Goal: Communication & Community: Answer question/provide support

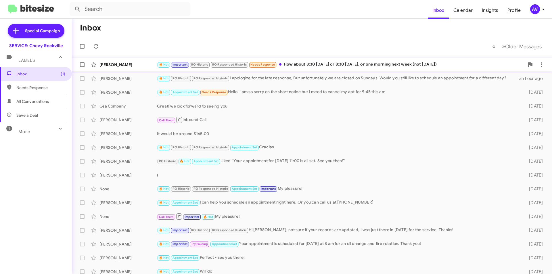
click at [339, 64] on div "🔥 Hot Important RO Historic RO Responded Historic Needs Response How about 8:30…" at bounding box center [340, 64] width 367 height 7
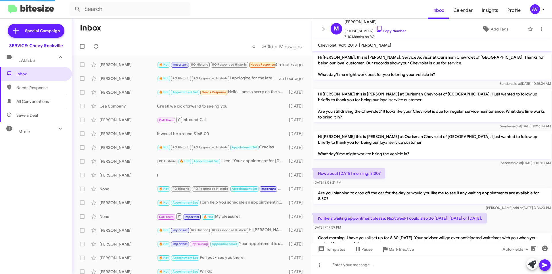
scroll to position [203, 0]
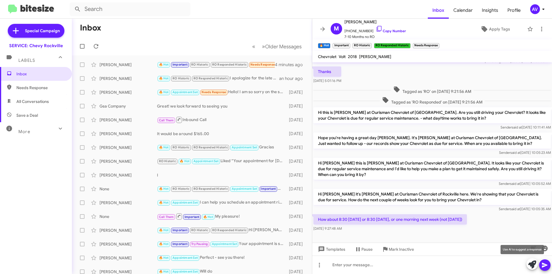
click at [530, 262] on icon at bounding box center [532, 264] width 8 height 8
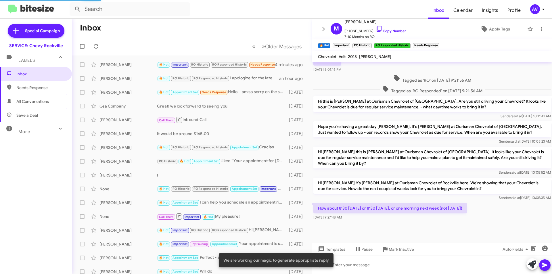
scroll to position [214, 0]
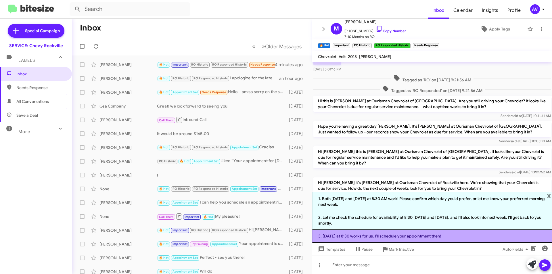
click at [353, 237] on li "3. Wednesday at 8:30 works for us. I’ll schedule your appointment then!" at bounding box center [432, 236] width 240 height 13
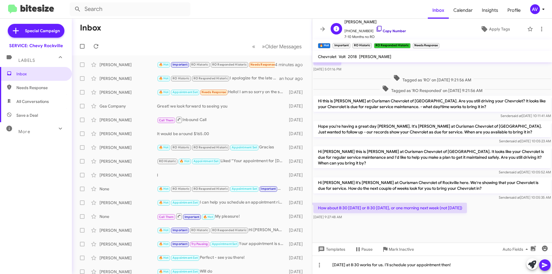
click at [376, 29] on icon at bounding box center [379, 28] width 7 height 7
click at [483, 268] on div "Wednesday at 8:30 works for us. I’ll schedule your appointment then!" at bounding box center [432, 264] width 240 height 18
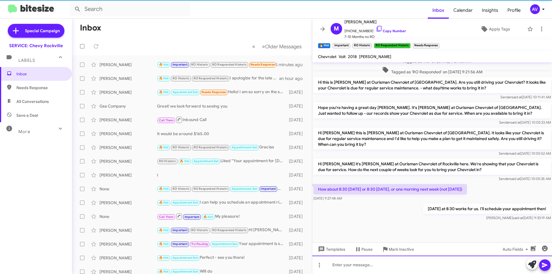
scroll to position [235, 0]
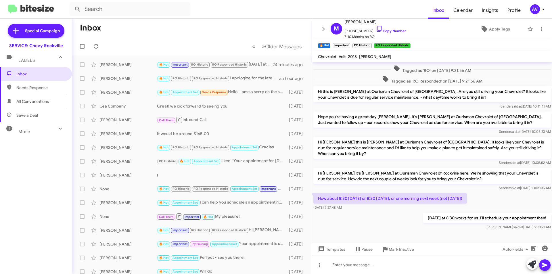
scroll to position [235, 0]
